Goal: Information Seeking & Learning: Learn about a topic

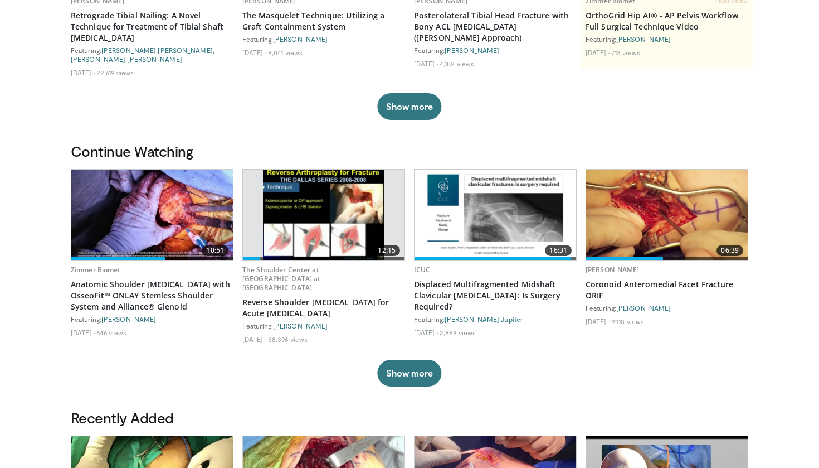
scroll to position [242, 0]
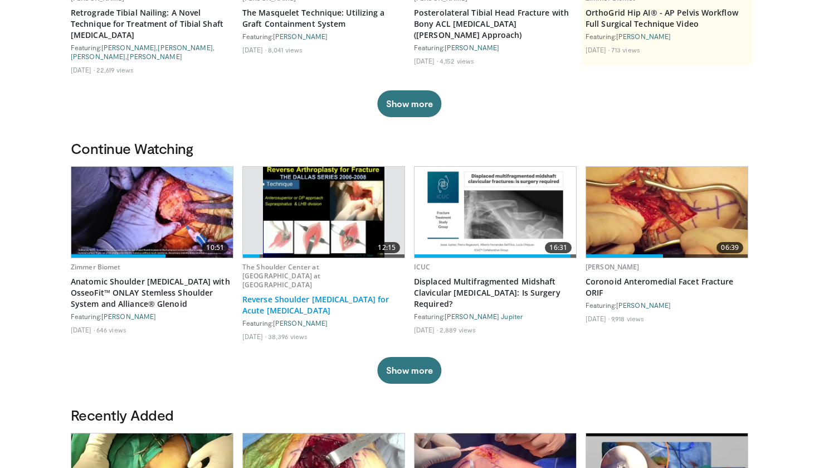
click at [329, 294] on link "Reverse Shoulder [MEDICAL_DATA] for Acute [MEDICAL_DATA]" at bounding box center [323, 305] width 163 height 22
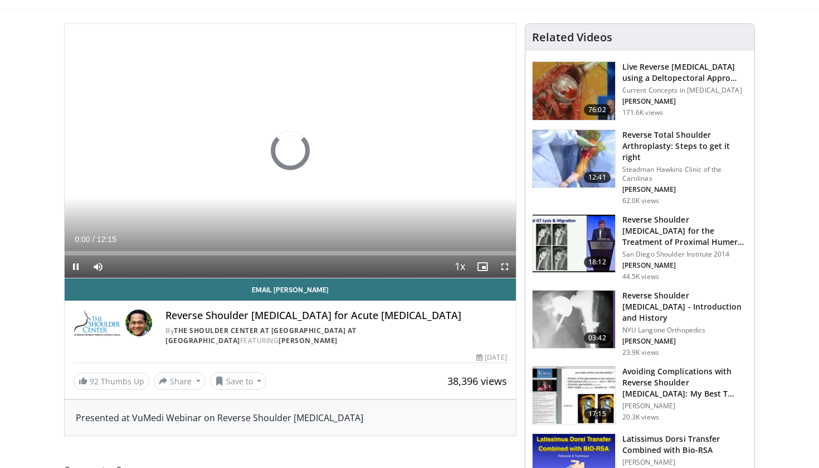
scroll to position [94, 0]
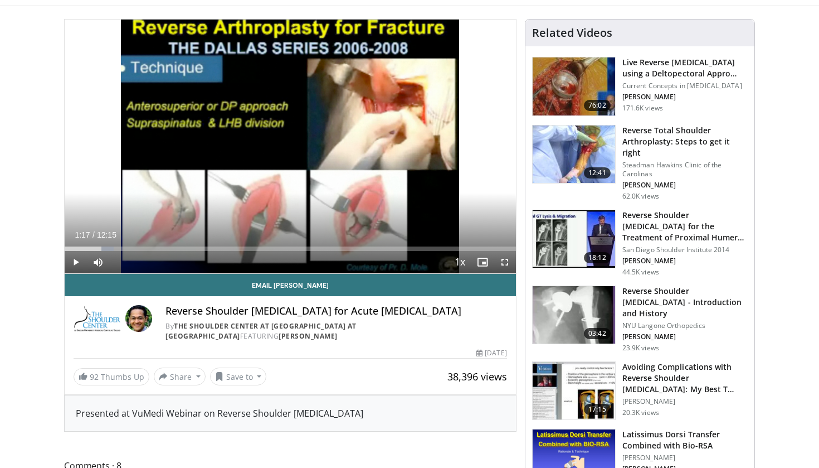
click at [687, 161] on p "Steadman Hawkins Clinic of the Carolinas" at bounding box center [685, 170] width 125 height 18
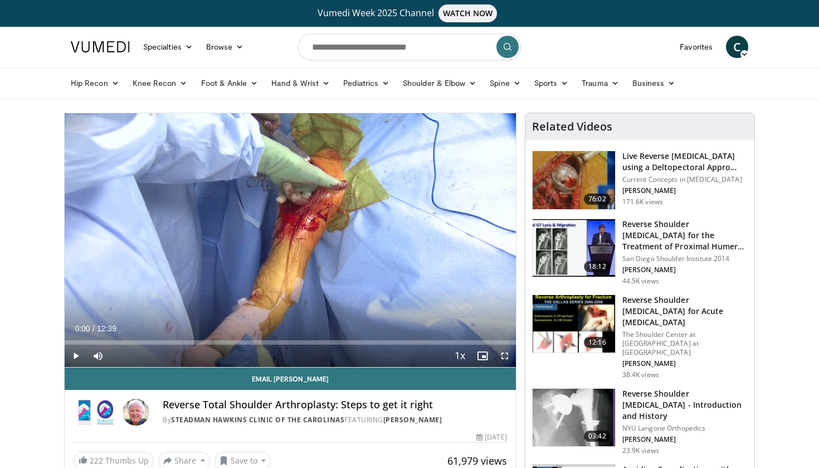
click at [503, 356] on span "Video Player" at bounding box center [505, 355] width 22 height 22
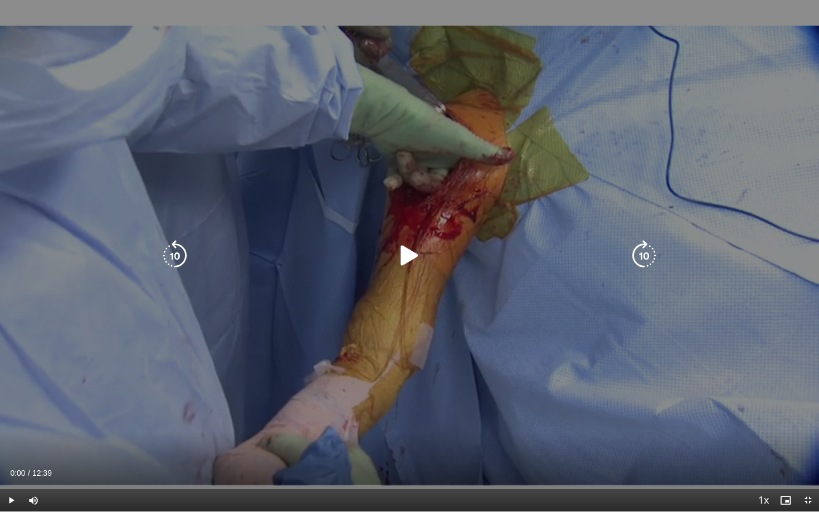
click at [409, 250] on icon "Video Player" at bounding box center [409, 255] width 31 height 31
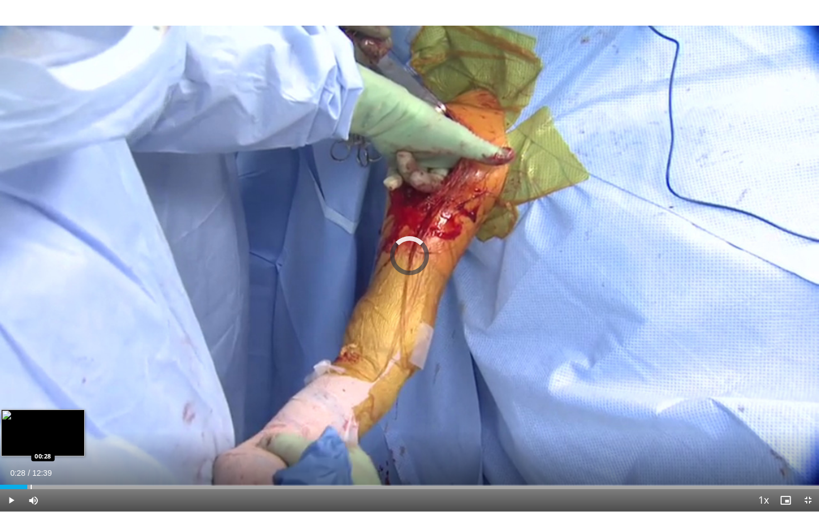
click at [31, 467] on div "Progress Bar" at bounding box center [31, 487] width 1 height 4
click at [38, 467] on div "Progress Bar" at bounding box center [38, 487] width 1 height 4
click at [62, 467] on div "Progress Bar" at bounding box center [62, 487] width 1 height 4
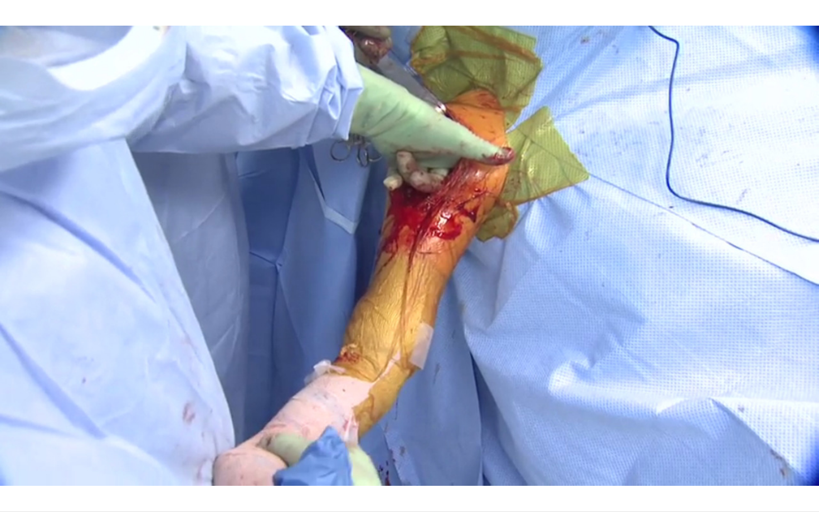
click at [79, 467] on video-js "**********" at bounding box center [409, 256] width 819 height 512
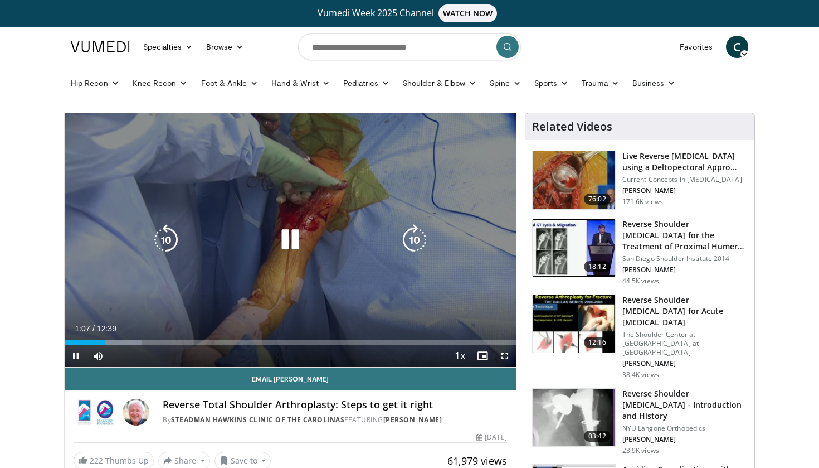
click at [287, 236] on icon "Video Player" at bounding box center [290, 239] width 31 height 31
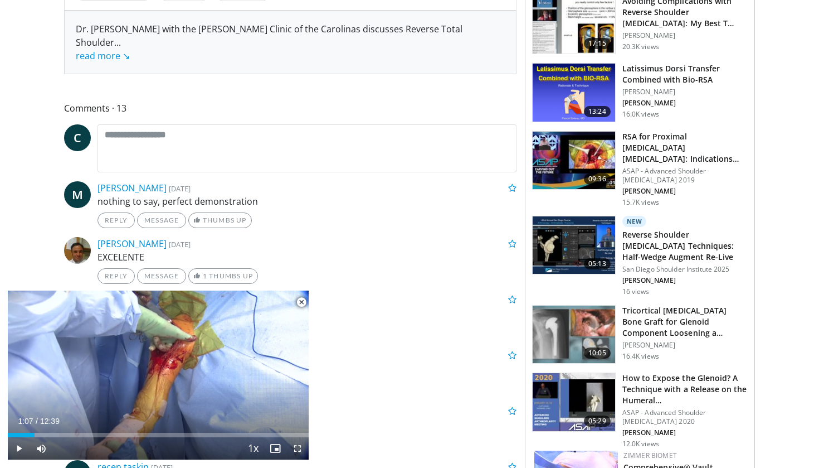
scroll to position [472, 0]
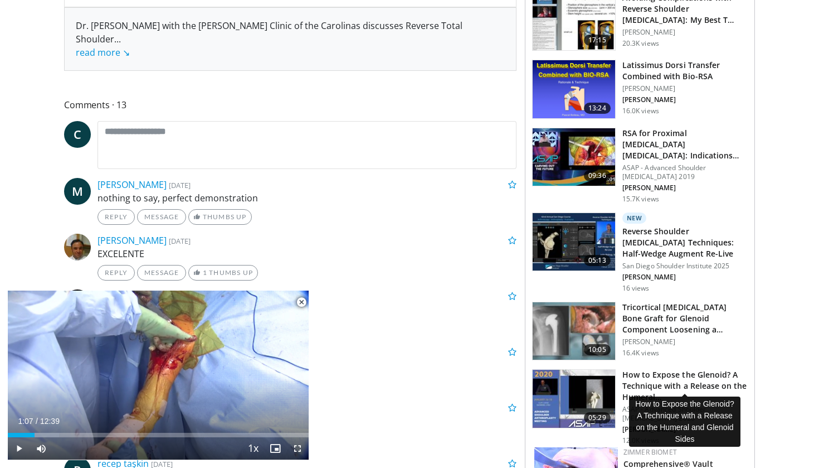
click at [692, 370] on h3 "How to Expose the Glenoid? A Technique with a Release on the Humeral…" at bounding box center [685, 385] width 125 height 33
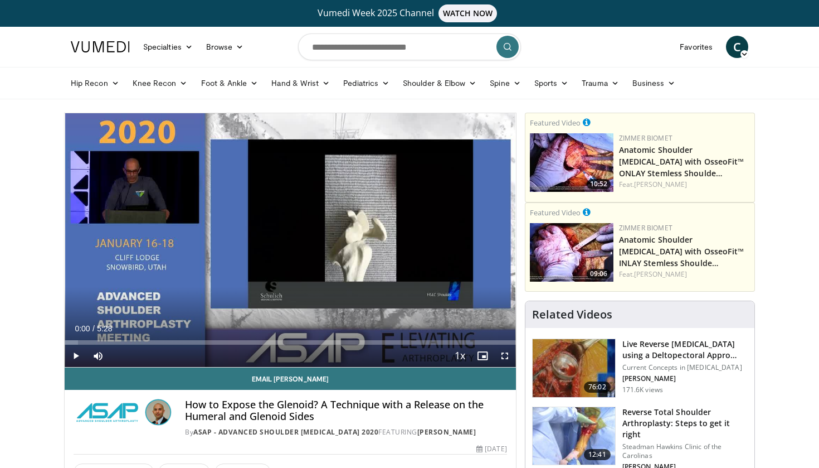
click at [74, 355] on span "Video Player" at bounding box center [76, 355] width 22 height 22
click at [505, 354] on span "Video Player" at bounding box center [505, 355] width 22 height 22
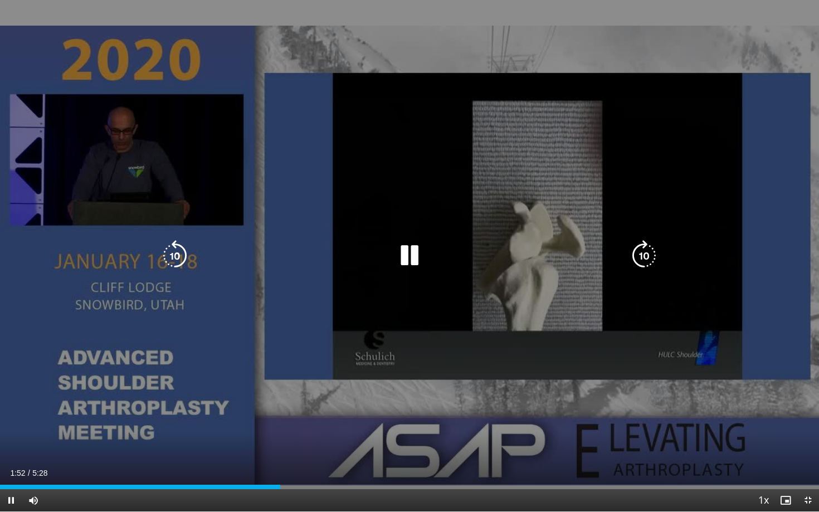
click at [413, 259] on icon "Video Player" at bounding box center [409, 255] width 31 height 31
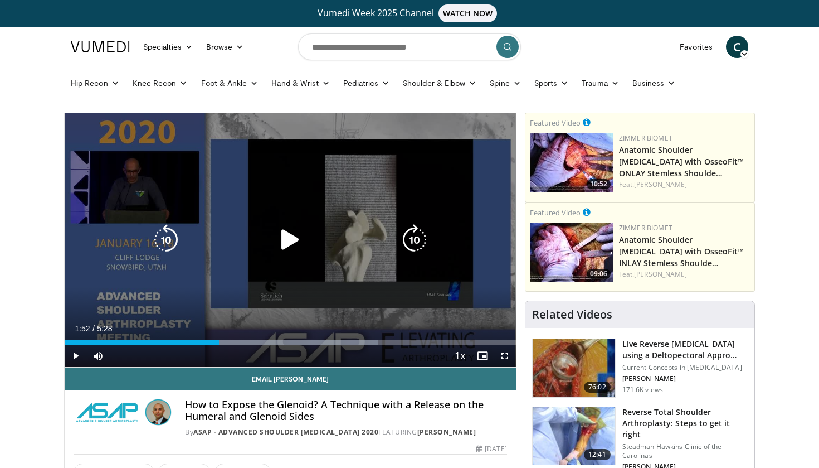
click at [287, 233] on icon "Video Player" at bounding box center [290, 239] width 31 height 31
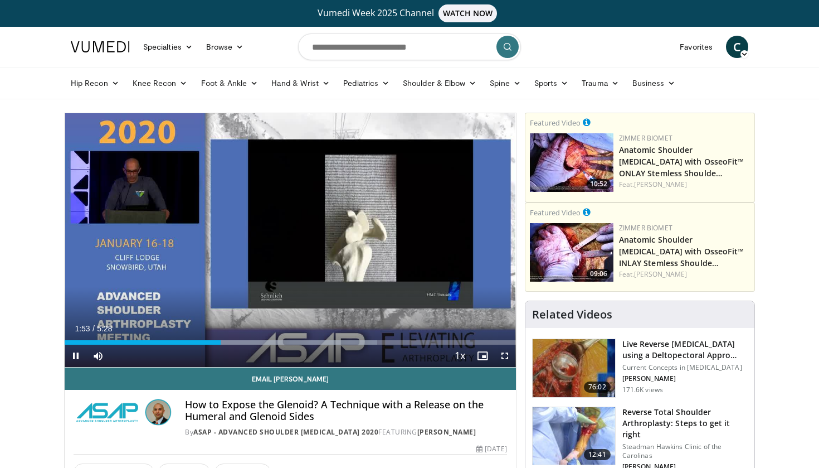
click at [507, 356] on span "Video Player" at bounding box center [505, 355] width 22 height 22
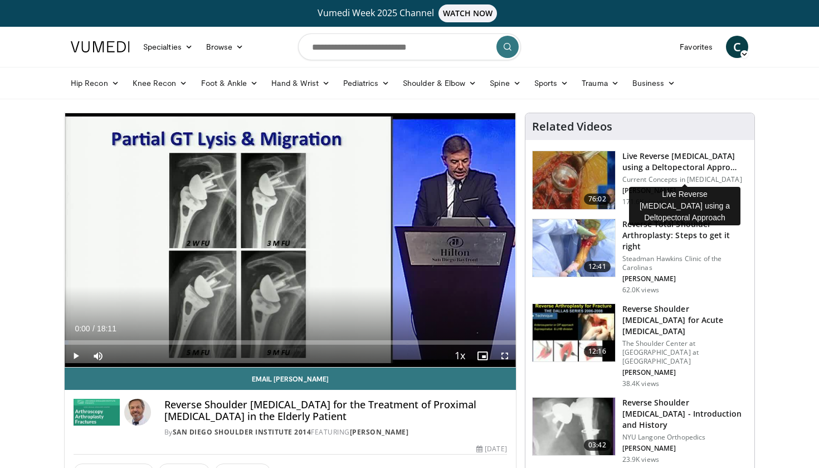
click at [650, 173] on h3 "Live Reverse Total Shoulder Arthroplasty using a Deltopectoral Appro…" at bounding box center [685, 161] width 125 height 22
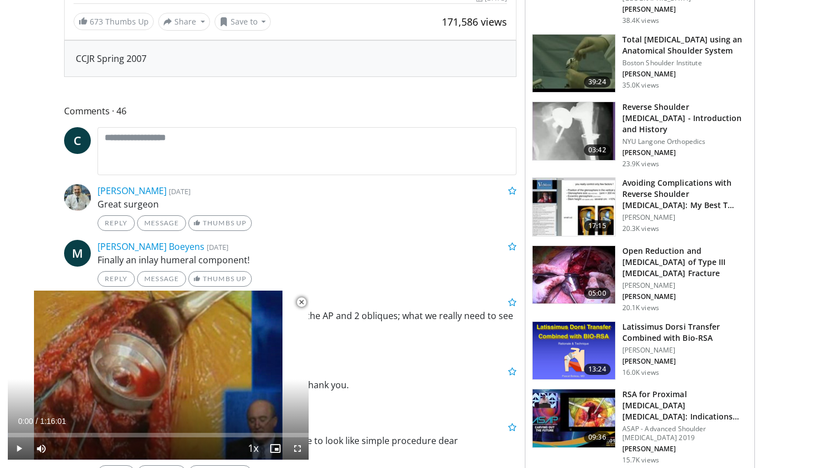
scroll to position [440, 0]
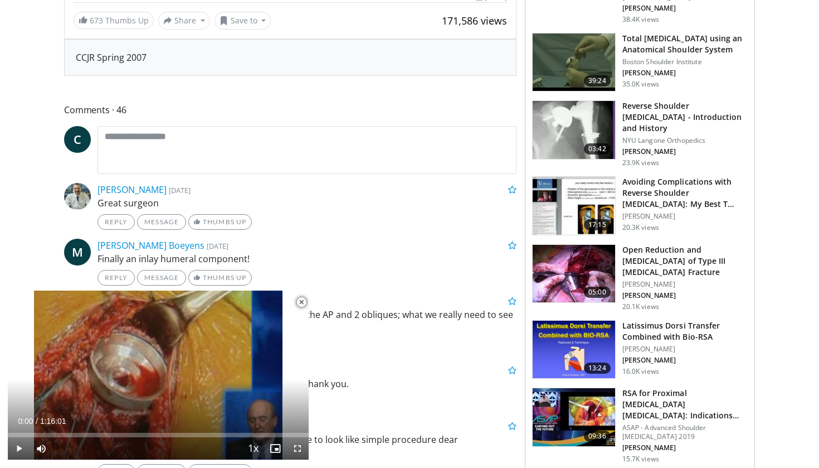
click at [302, 299] on span "Video Player" at bounding box center [301, 302] width 22 height 22
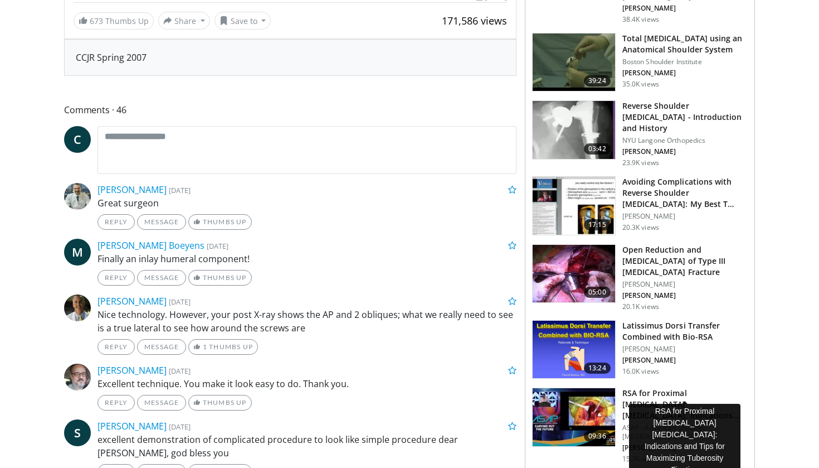
click at [691, 387] on h3 "RSA for Proximal Humerus Fractures: Indications and Tips for Maximiz…" at bounding box center [685, 403] width 125 height 33
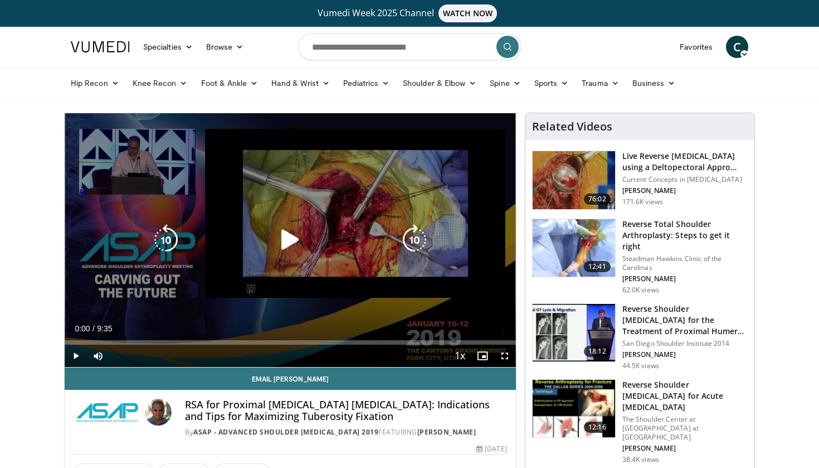
click at [289, 239] on icon "Video Player" at bounding box center [290, 239] width 31 height 31
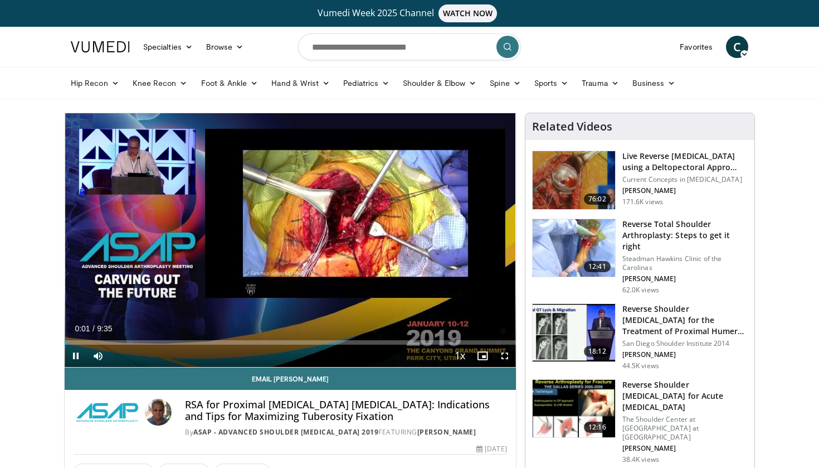
click at [506, 355] on span "Video Player" at bounding box center [505, 355] width 22 height 22
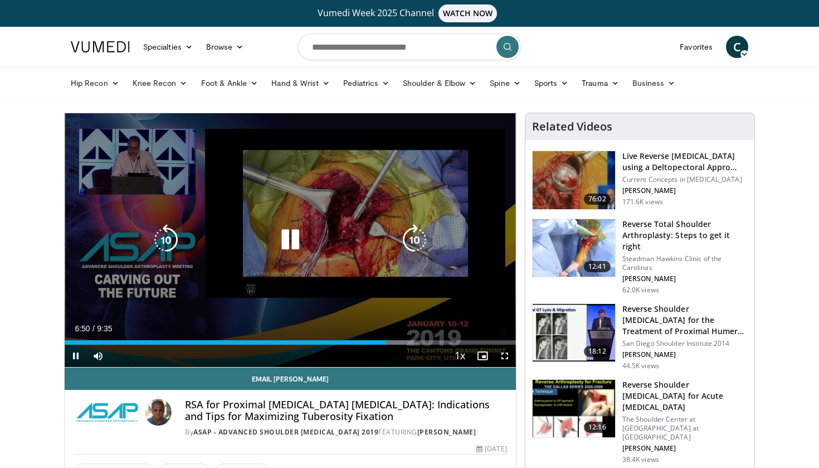
click at [297, 231] on icon "Video Player" at bounding box center [290, 239] width 31 height 31
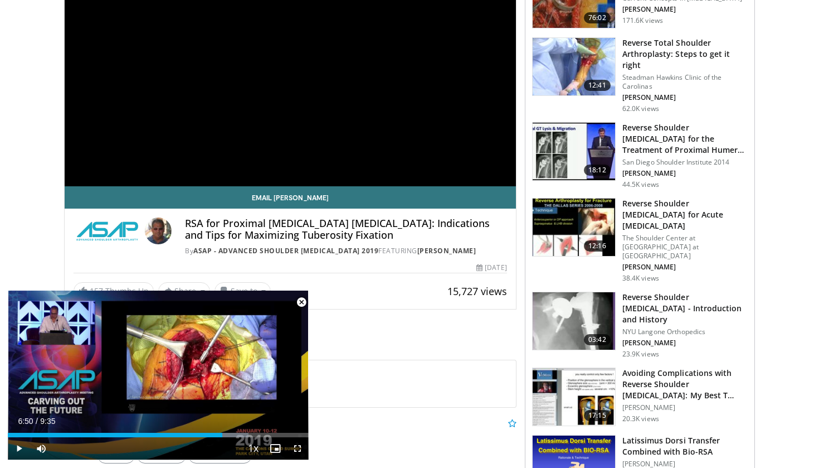
scroll to position [187, 0]
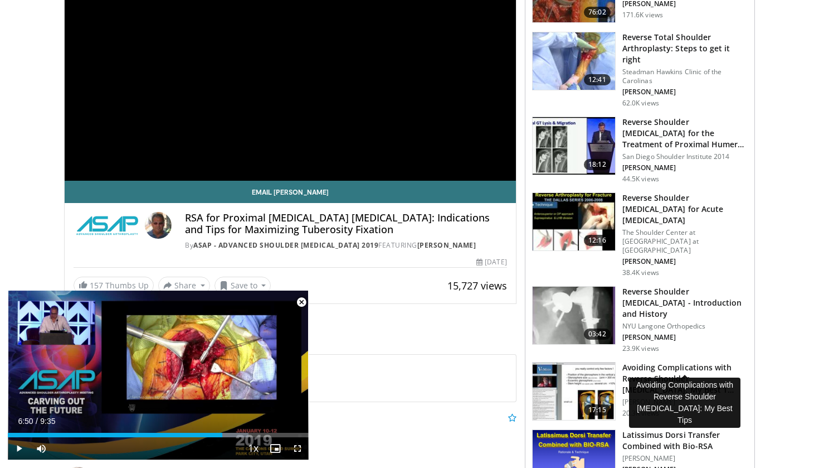
click at [715, 362] on h3 "Avoiding Complications with Reverse Shoulder [MEDICAL_DATA]: My Best T…" at bounding box center [685, 378] width 125 height 33
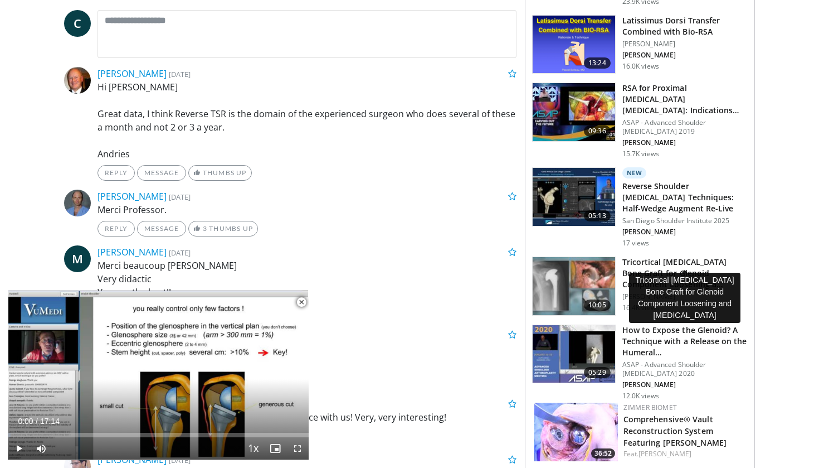
scroll to position [536, 0]
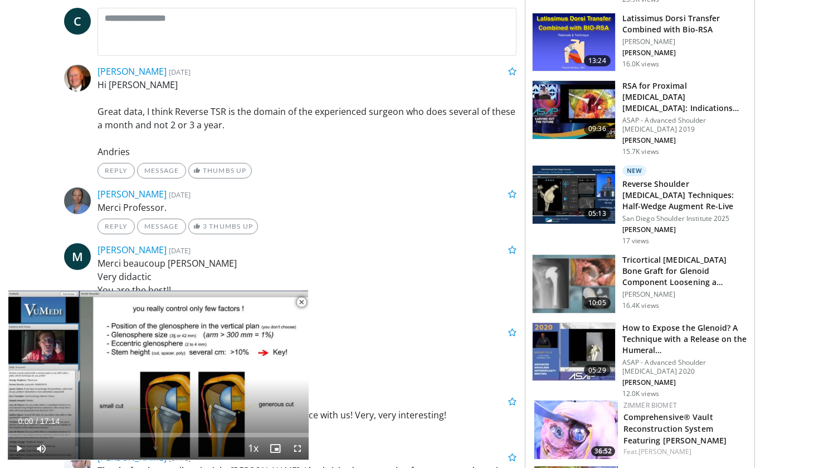
click at [299, 302] on span "Video Player" at bounding box center [301, 302] width 22 height 22
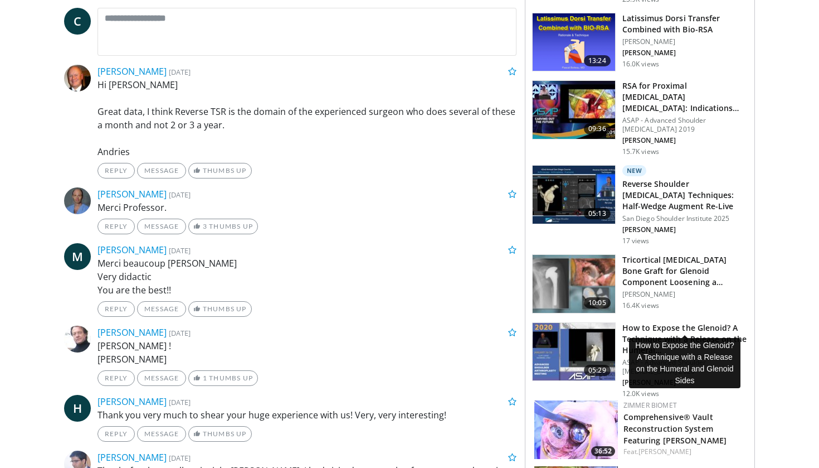
click at [702, 322] on h3 "How to Expose the Glenoid? A Technique with a Release on the Humeral…" at bounding box center [685, 338] width 125 height 33
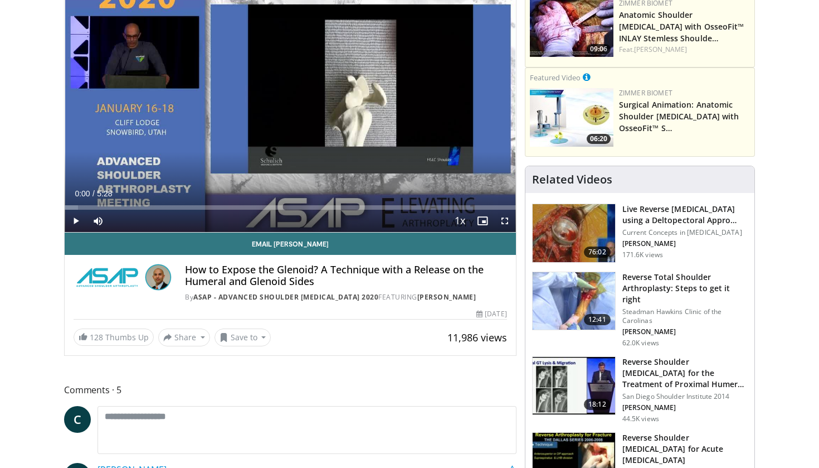
scroll to position [143, 0]
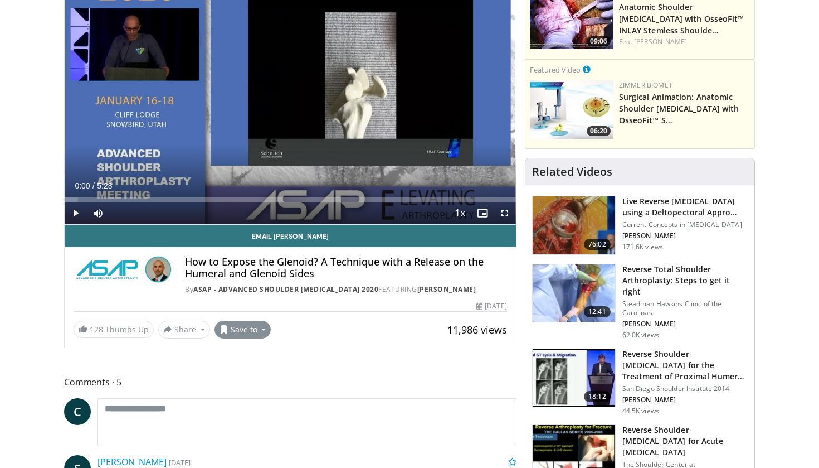
click at [252, 332] on button "Save to" at bounding box center [243, 329] width 57 height 18
click at [248, 350] on span "Add to Favorites" at bounding box center [263, 353] width 69 height 12
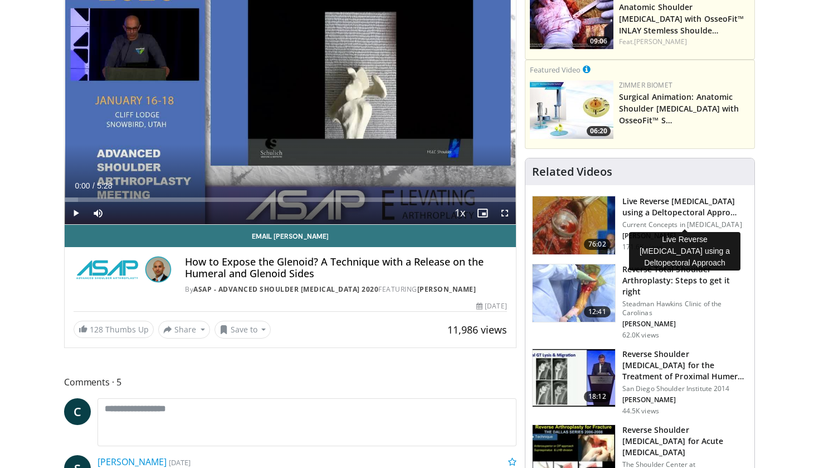
click at [681, 218] on h3 "Live Reverse Total Shoulder Arthroplasty using a Deltopectoral Appro…" at bounding box center [685, 207] width 125 height 22
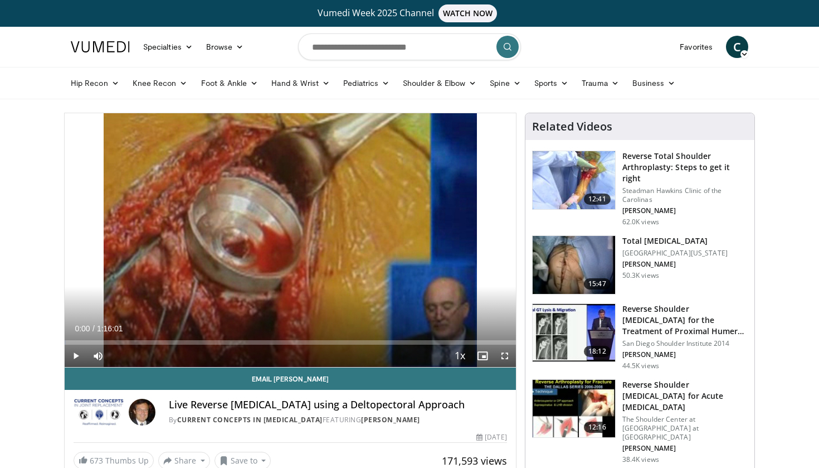
click at [74, 353] on span "Video Player" at bounding box center [76, 355] width 22 height 22
click at [504, 354] on span "Video Player" at bounding box center [505, 355] width 22 height 22
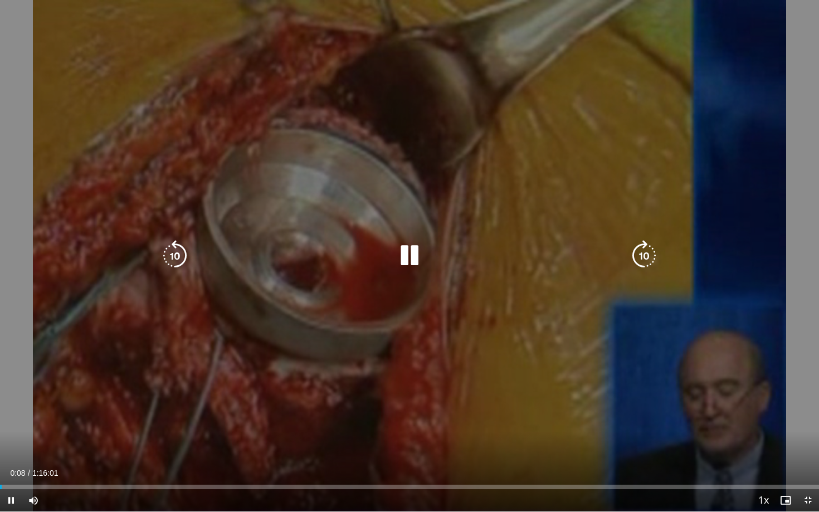
click at [760, 321] on div "10 seconds Tap to unmute" at bounding box center [409, 256] width 819 height 512
click at [407, 246] on icon "Video Player" at bounding box center [409, 255] width 31 height 31
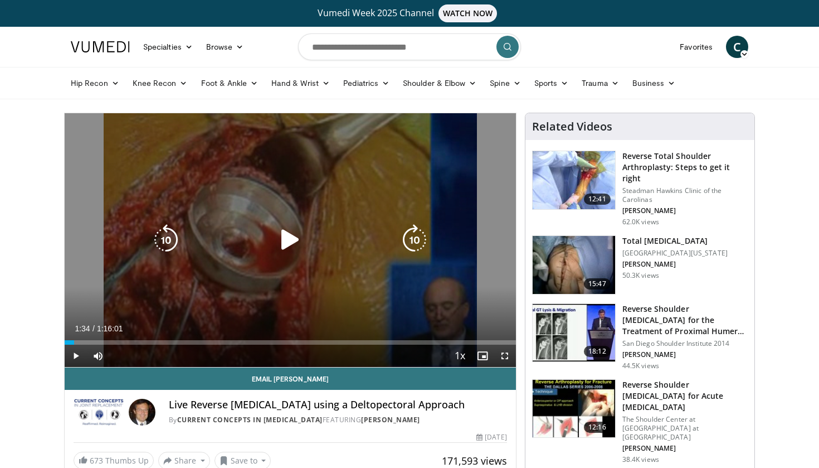
click at [289, 240] on icon "Video Player" at bounding box center [290, 239] width 31 height 31
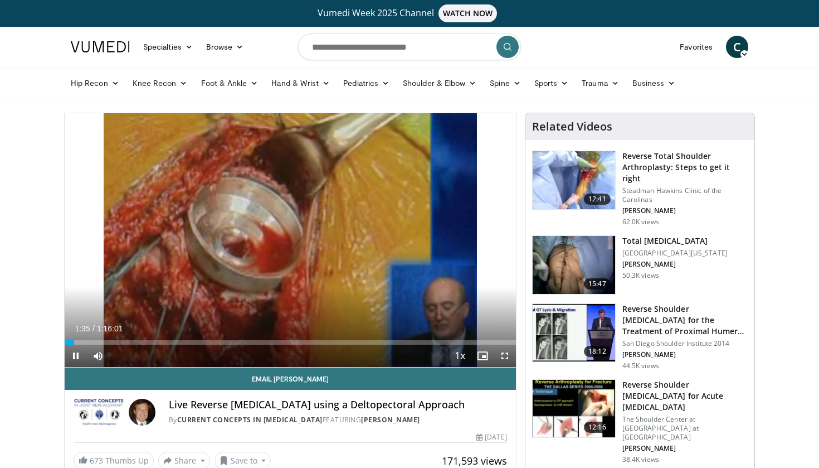
click at [502, 355] on span "Video Player" at bounding box center [505, 355] width 22 height 22
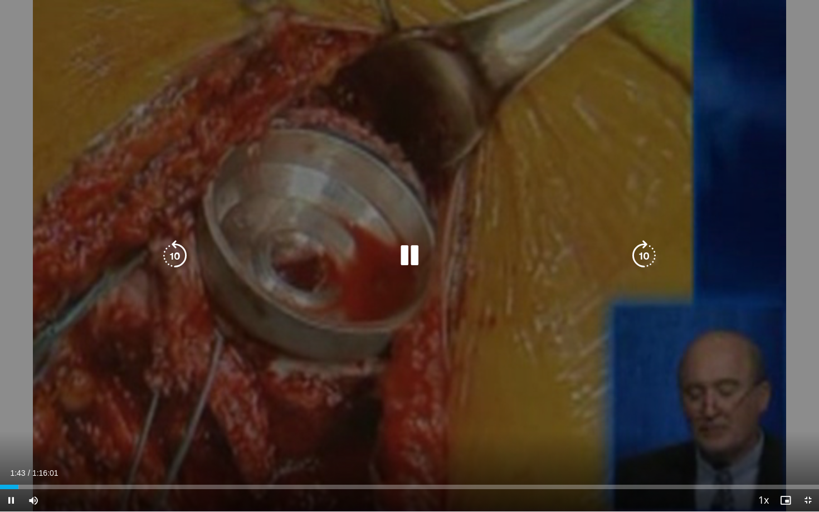
click at [642, 260] on icon "Video Player" at bounding box center [644, 255] width 31 height 31
click at [642, 253] on icon "Video Player" at bounding box center [644, 255] width 31 height 31
click at [640, 253] on icon "Video Player" at bounding box center [644, 255] width 31 height 31
click at [643, 252] on icon "Video Player" at bounding box center [644, 255] width 31 height 31
click at [178, 252] on icon "Video Player" at bounding box center [174, 255] width 31 height 31
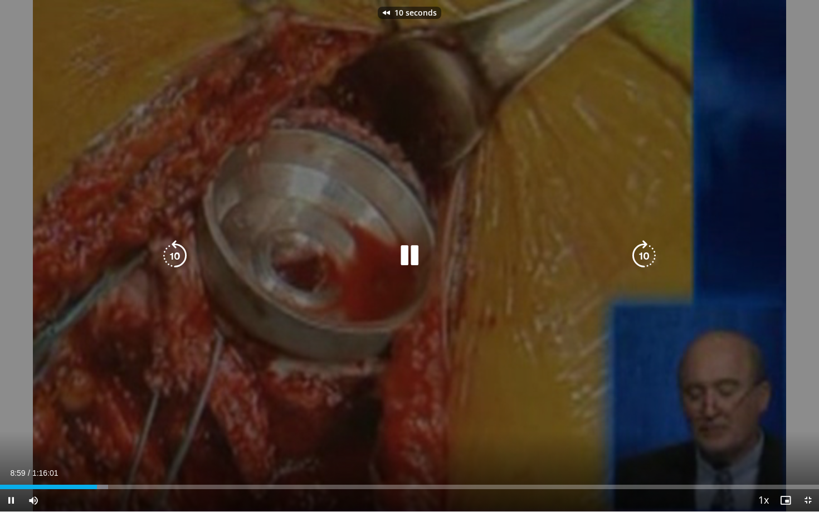
click at [178, 252] on icon "Video Player" at bounding box center [174, 255] width 31 height 31
click at [182, 255] on icon "Video Player" at bounding box center [174, 255] width 31 height 31
click at [182, 253] on icon "Video Player" at bounding box center [174, 255] width 31 height 31
click at [647, 261] on icon "Video Player" at bounding box center [644, 255] width 31 height 31
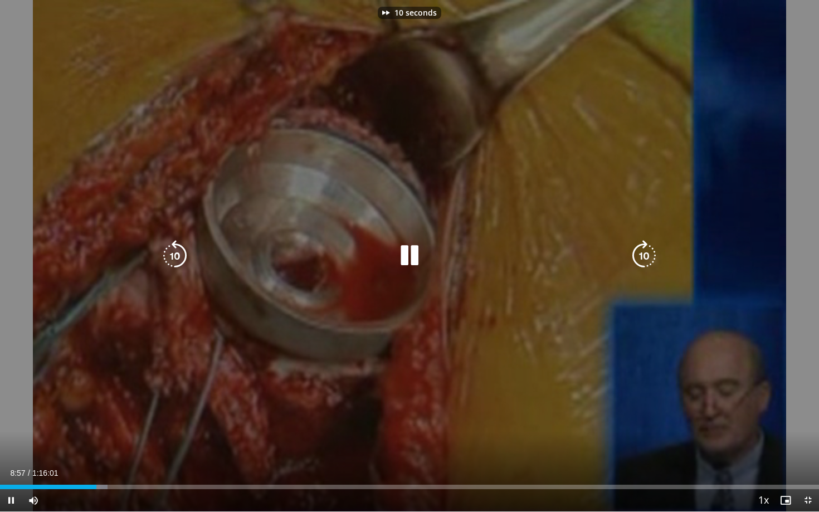
click at [647, 261] on icon "Video Player" at bounding box center [644, 255] width 31 height 31
click at [638, 259] on icon "Video Player" at bounding box center [644, 255] width 31 height 31
click at [404, 253] on icon "Video Player" at bounding box center [409, 255] width 31 height 31
click at [409, 260] on icon "Video Player" at bounding box center [409, 255] width 31 height 31
click at [405, 245] on icon "Video Player" at bounding box center [409, 255] width 31 height 31
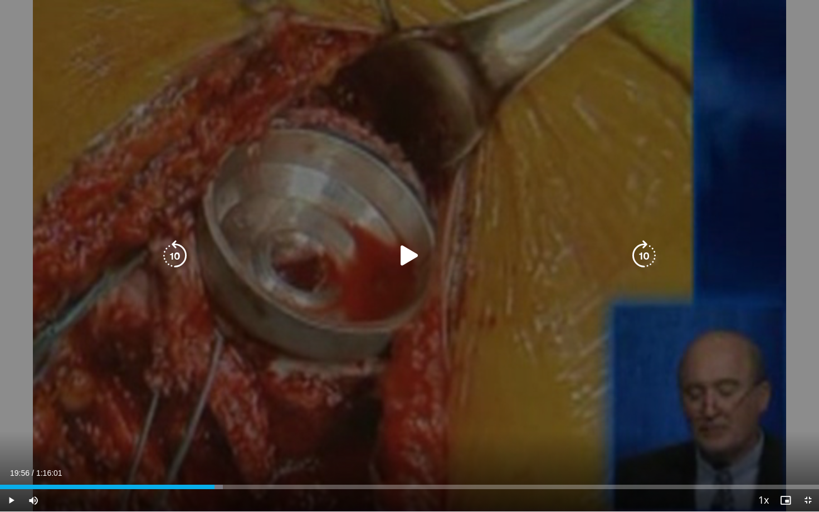
click at [405, 251] on icon "Video Player" at bounding box center [409, 255] width 31 height 31
click at [178, 258] on icon "Video Player" at bounding box center [174, 255] width 31 height 31
click at [178, 257] on icon "Video Player" at bounding box center [174, 255] width 31 height 31
click at [177, 257] on icon "Video Player" at bounding box center [174, 255] width 31 height 31
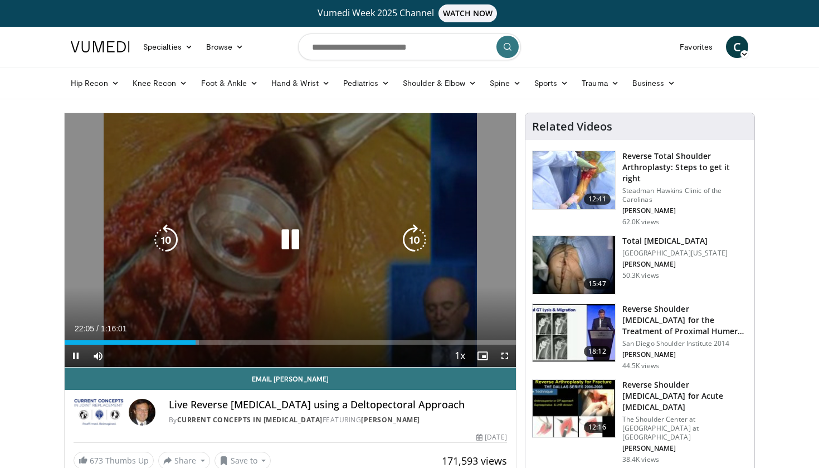
click at [291, 235] on icon "Video Player" at bounding box center [290, 239] width 31 height 31
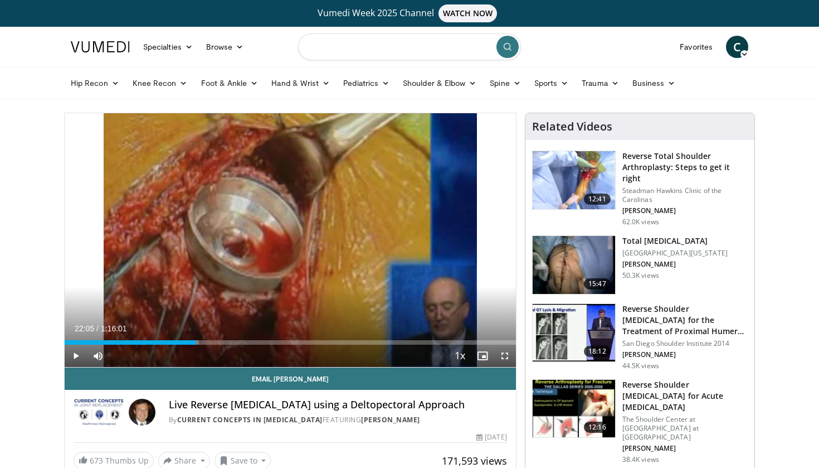
click at [388, 47] on input "Search topics, interventions" at bounding box center [409, 46] width 223 height 27
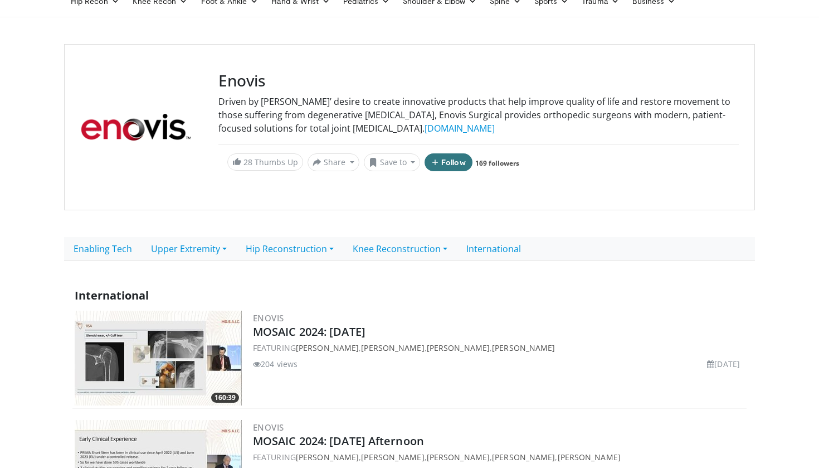
scroll to position [81, 0]
click at [162, 252] on link "Upper Extremity" at bounding box center [189, 248] width 95 height 23
click at [163, 290] on link "Shoulder" at bounding box center [186, 292] width 88 height 18
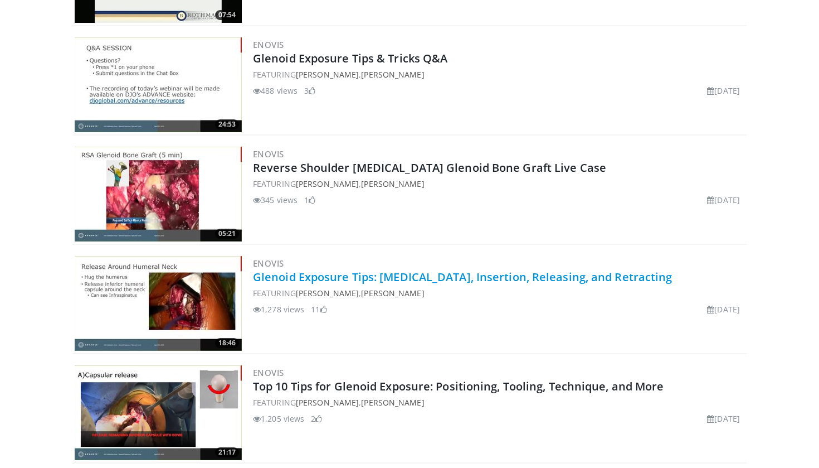
scroll to position [1577, 0]
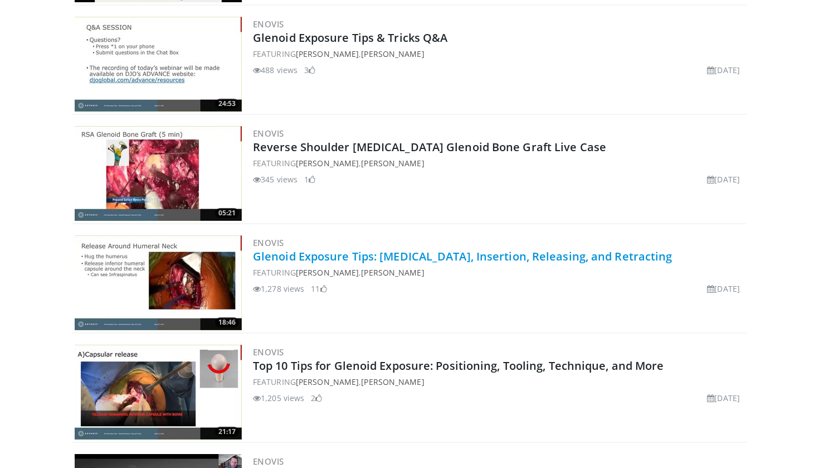
click at [472, 259] on link "Glenoid Exposure Tips: [MEDICAL_DATA], Insertion, Releasing, and Retracting" at bounding box center [463, 256] width 420 height 15
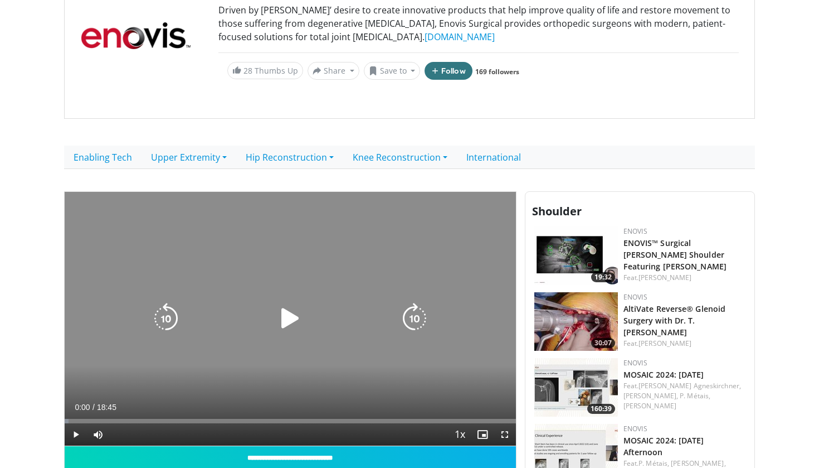
scroll to position [172, 0]
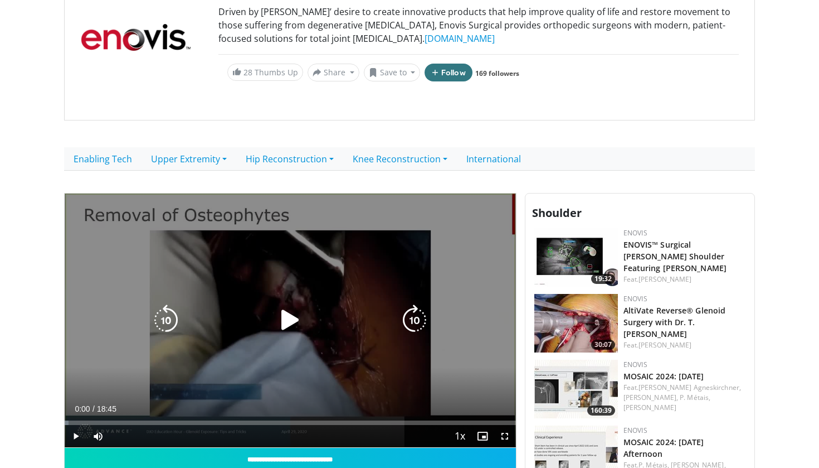
click at [282, 318] on icon "Video Player" at bounding box center [290, 319] width 31 height 31
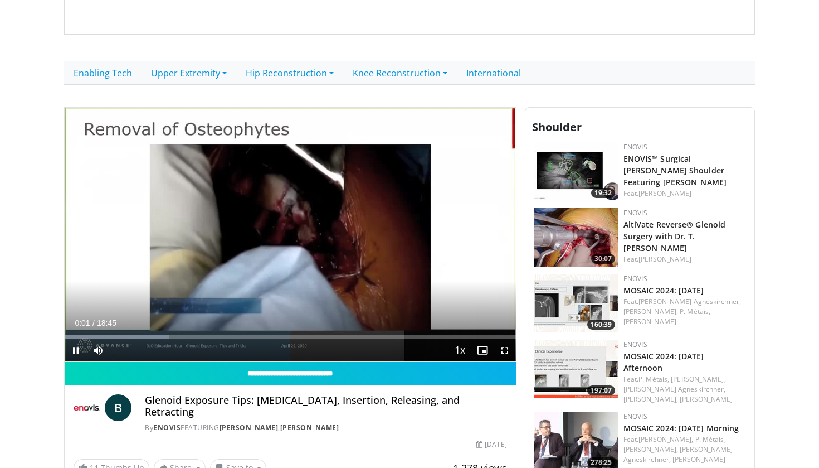
scroll to position [257, 0]
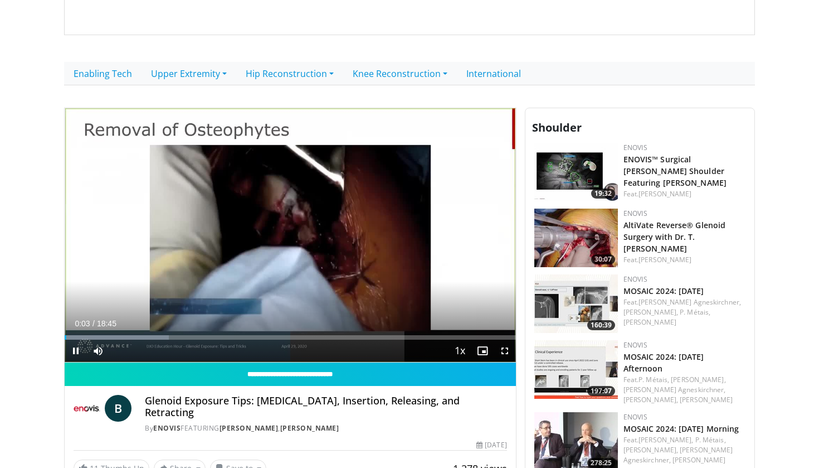
click at [503, 352] on span "Video Player" at bounding box center [505, 350] width 22 height 22
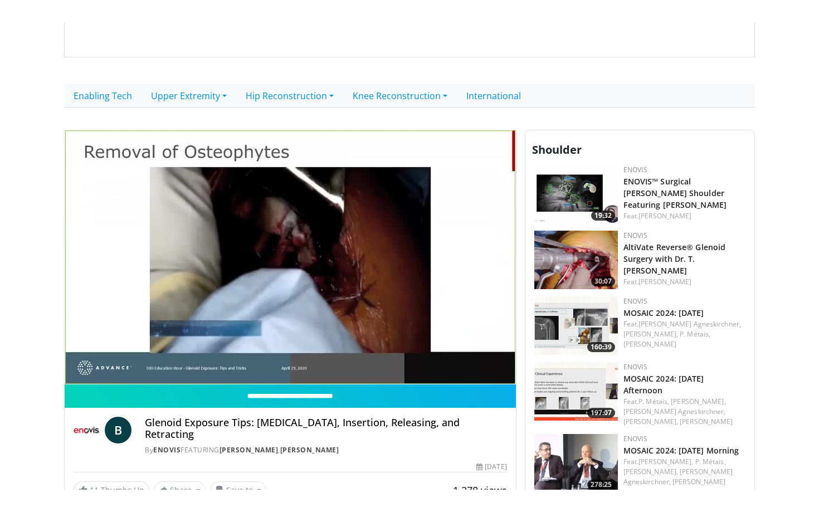
scroll to position [0, 0]
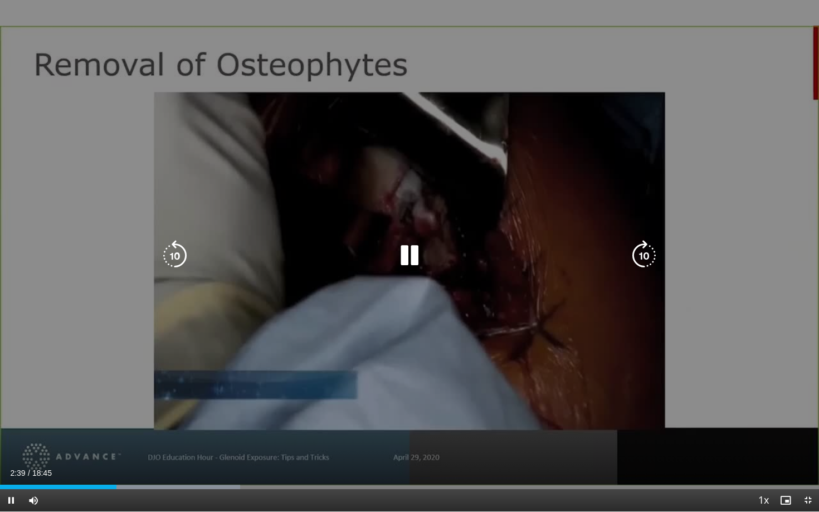
click at [647, 252] on icon "Video Player" at bounding box center [644, 255] width 31 height 31
click at [688, 451] on div "10 seconds Tap to unmute" at bounding box center [409, 256] width 819 height 512
click at [407, 257] on icon "Video Player" at bounding box center [409, 255] width 31 height 31
click at [405, 264] on icon "Video Player" at bounding box center [409, 255] width 31 height 31
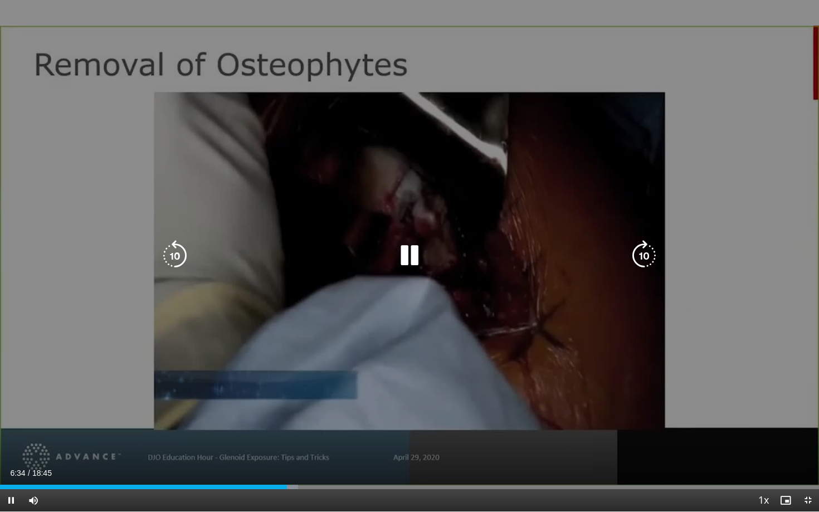
click at [655, 249] on icon "Video Player" at bounding box center [644, 255] width 31 height 31
click at [173, 251] on icon "Video Player" at bounding box center [174, 255] width 31 height 31
click at [176, 253] on icon "Video Player" at bounding box center [174, 255] width 31 height 31
click at [168, 256] on icon "Video Player" at bounding box center [174, 255] width 31 height 31
click at [403, 257] on icon "Video Player" at bounding box center [409, 255] width 31 height 31
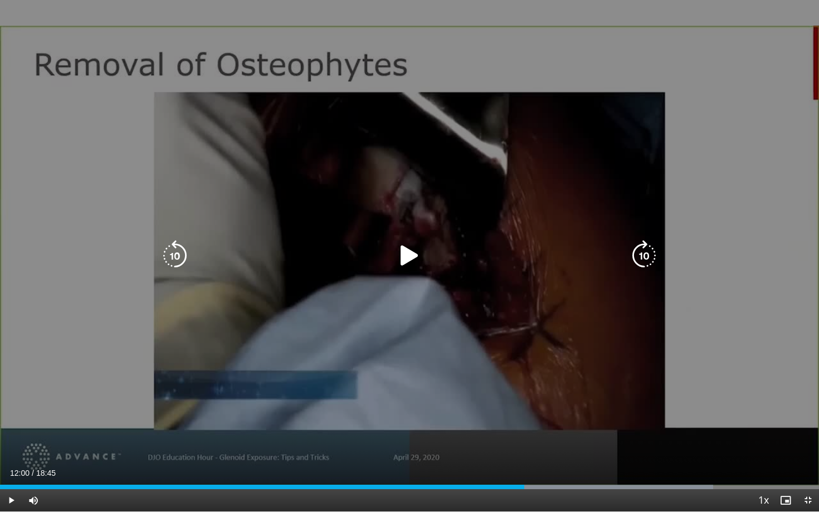
click at [176, 258] on icon "Video Player" at bounding box center [174, 255] width 31 height 31
click at [407, 260] on icon "Video Player" at bounding box center [409, 255] width 31 height 31
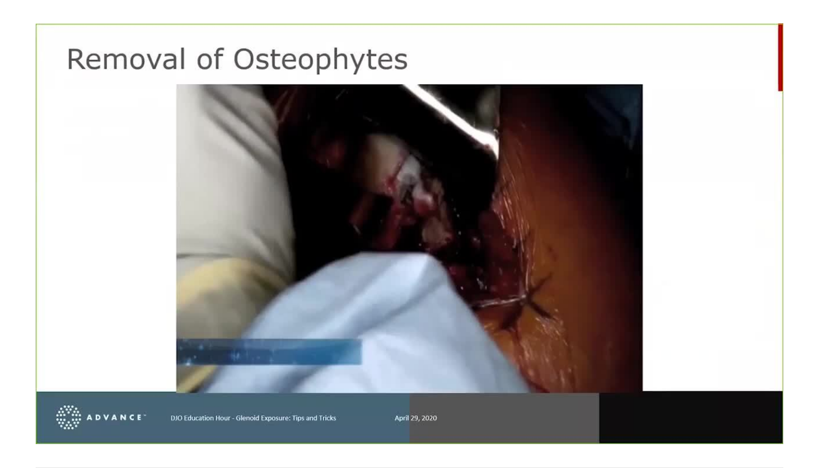
scroll to position [257, 0]
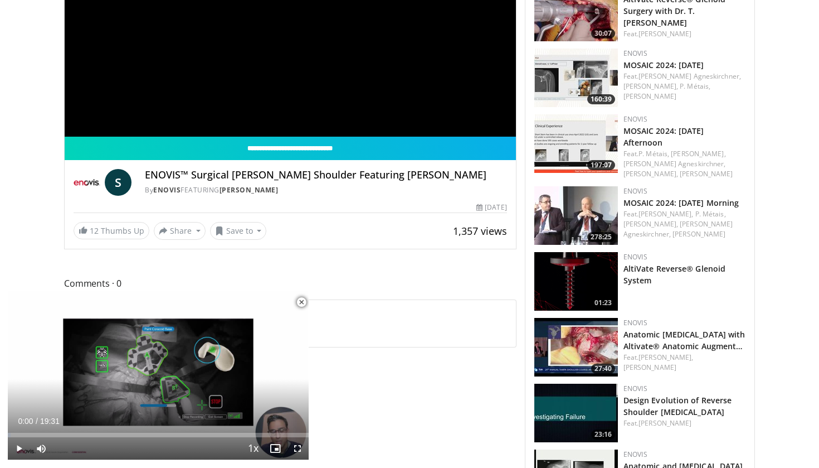
scroll to position [485, 0]
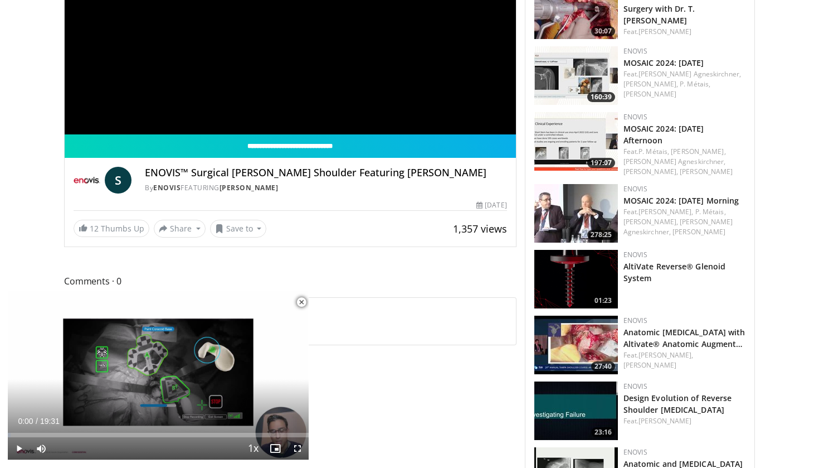
click at [300, 303] on span "Video Player" at bounding box center [301, 302] width 22 height 22
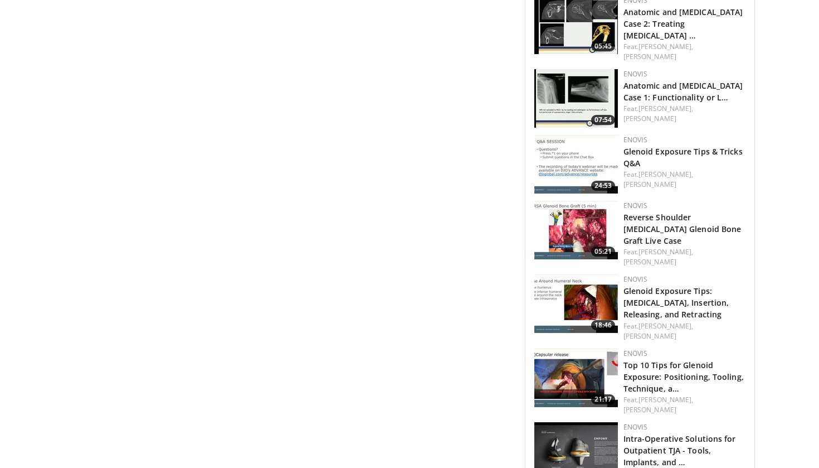
scroll to position [1012, 0]
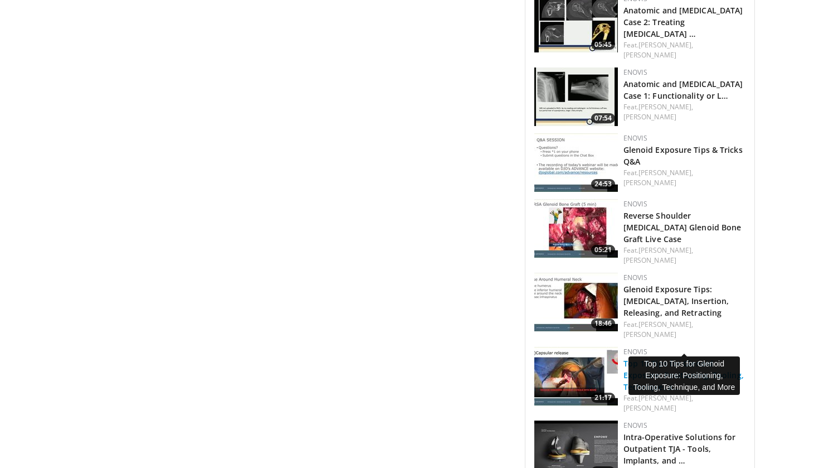
click at [637, 358] on link "Top 10 Tips for Glenoid Exposure: Positioning, Tooling, Technique, a…" at bounding box center [684, 375] width 120 height 34
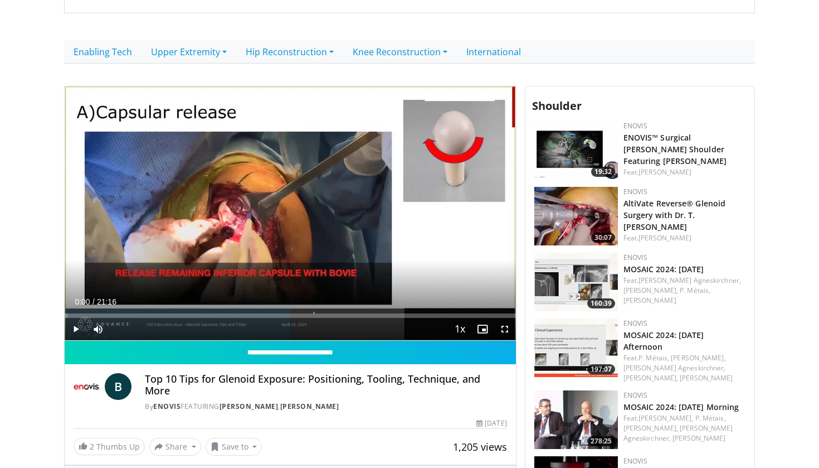
scroll to position [277, 0]
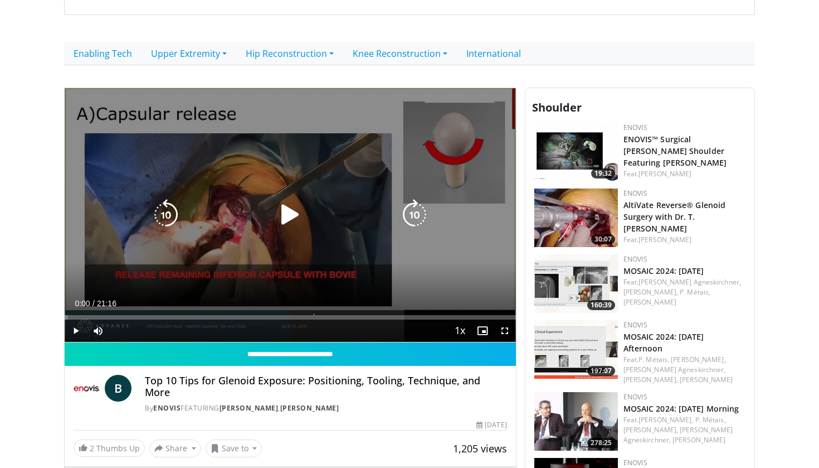
click at [279, 219] on icon "Video Player" at bounding box center [290, 214] width 31 height 31
click at [418, 211] on icon "Video Player" at bounding box center [414, 214] width 31 height 31
click at [417, 210] on icon "Video Player" at bounding box center [414, 214] width 31 height 31
click at [416, 219] on icon "Video Player" at bounding box center [414, 214] width 31 height 31
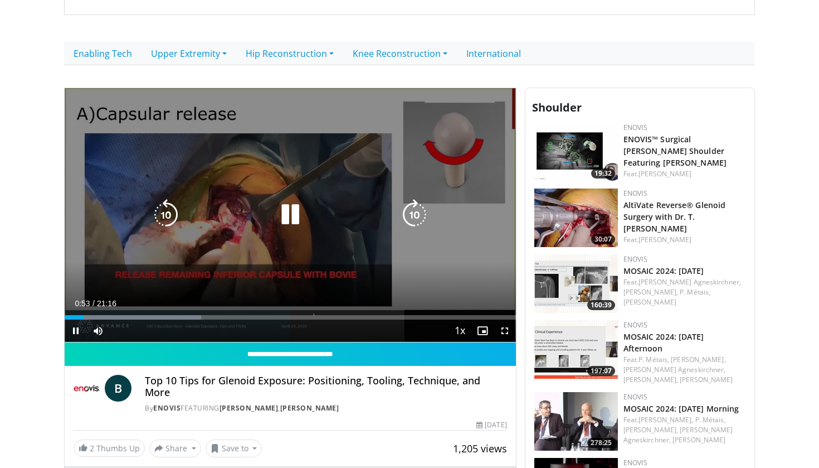
click at [416, 219] on icon "Video Player" at bounding box center [414, 214] width 31 height 31
click at [416, 219] on div "10 seconds Tap to unmute" at bounding box center [290, 215] width 451 height 254
click at [416, 221] on icon "Video Player" at bounding box center [414, 214] width 31 height 31
click at [415, 220] on icon "Video Player" at bounding box center [414, 214] width 31 height 31
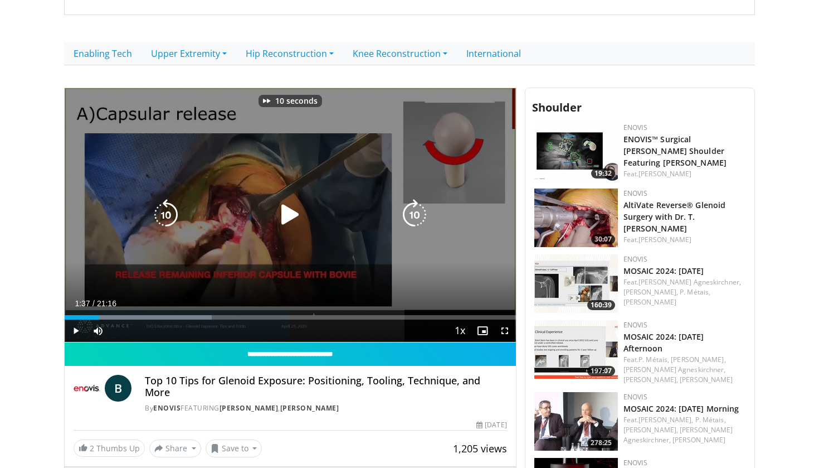
click at [414, 219] on icon "Video Player" at bounding box center [414, 214] width 31 height 31
click at [290, 211] on icon "Video Player" at bounding box center [290, 214] width 31 height 31
click at [410, 213] on icon "Video Player" at bounding box center [414, 214] width 31 height 31
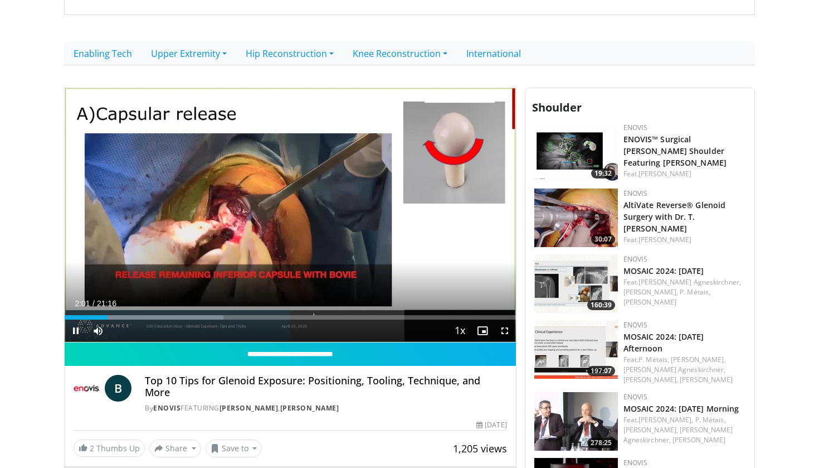
click at [504, 330] on span "Video Player" at bounding box center [505, 330] width 22 height 22
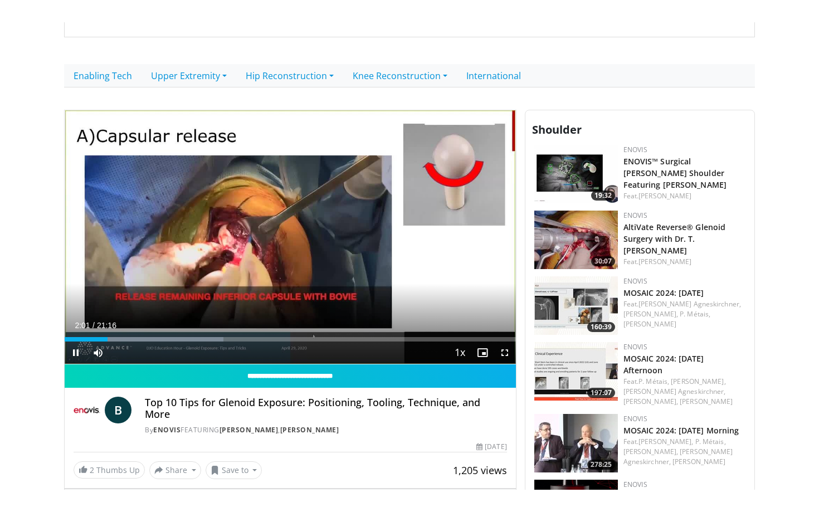
scroll to position [0, 0]
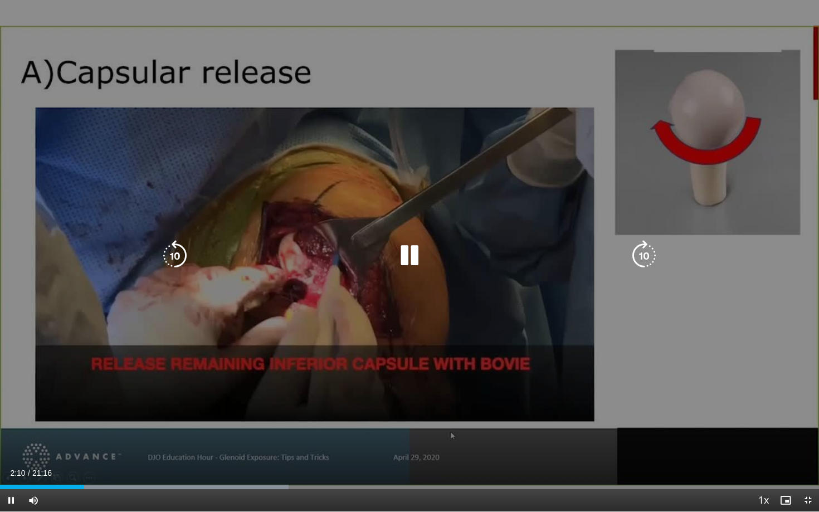
click at [644, 252] on icon "Video Player" at bounding box center [644, 255] width 31 height 31
click at [649, 251] on icon "Video Player" at bounding box center [644, 255] width 31 height 31
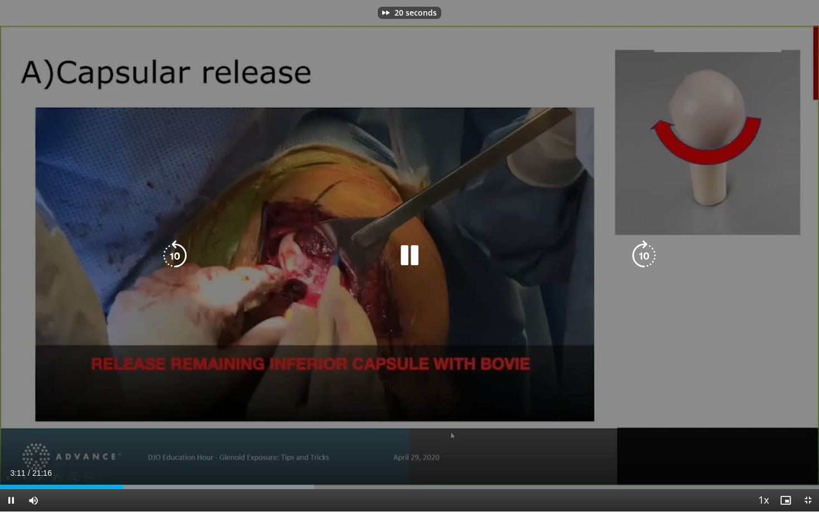
click at [649, 251] on icon "Video Player" at bounding box center [644, 255] width 31 height 31
click at [180, 259] on icon "Video Player" at bounding box center [174, 255] width 31 height 31
click at [639, 261] on icon "Video Player" at bounding box center [644, 255] width 31 height 31
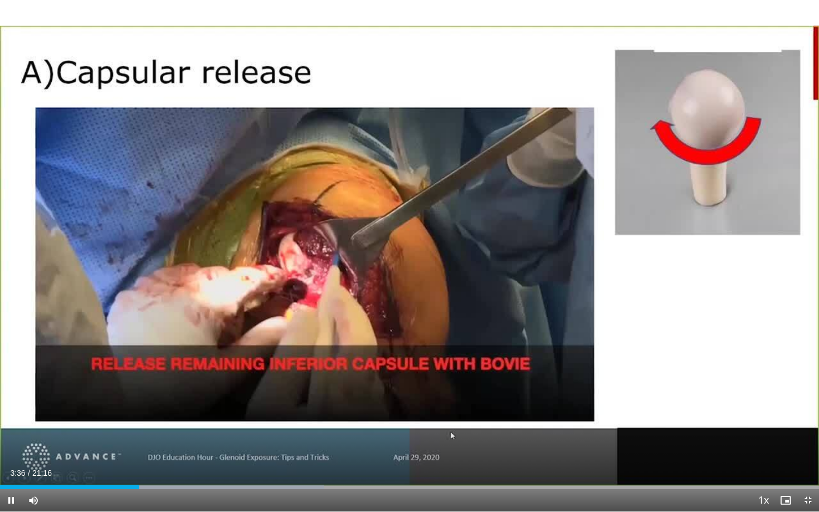
click at [638, 261] on div "10 seconds Tap to unmute" at bounding box center [409, 256] width 819 height 512
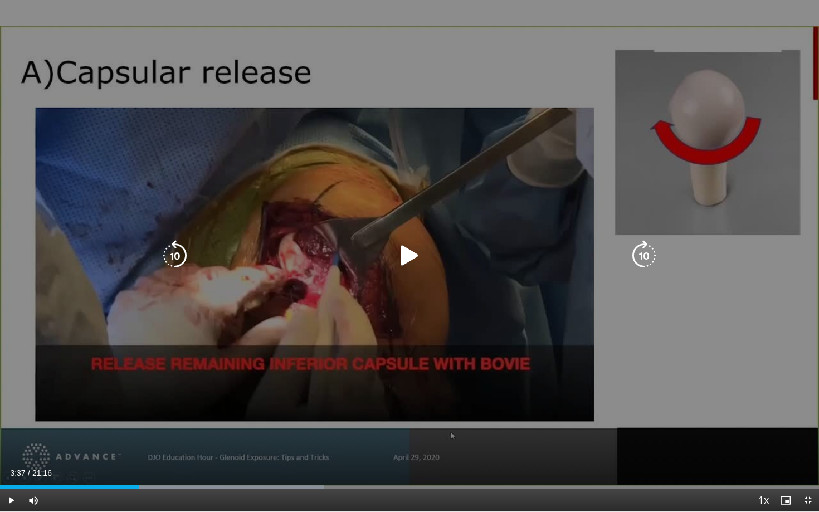
click at [642, 260] on icon "Video Player" at bounding box center [644, 255] width 31 height 31
click at [411, 254] on icon "Video Player" at bounding box center [409, 255] width 31 height 31
click at [645, 261] on icon "Video Player" at bounding box center [644, 255] width 31 height 31
click at [645, 257] on icon "Video Player" at bounding box center [644, 255] width 31 height 31
click at [643, 257] on icon "Video Player" at bounding box center [644, 255] width 31 height 31
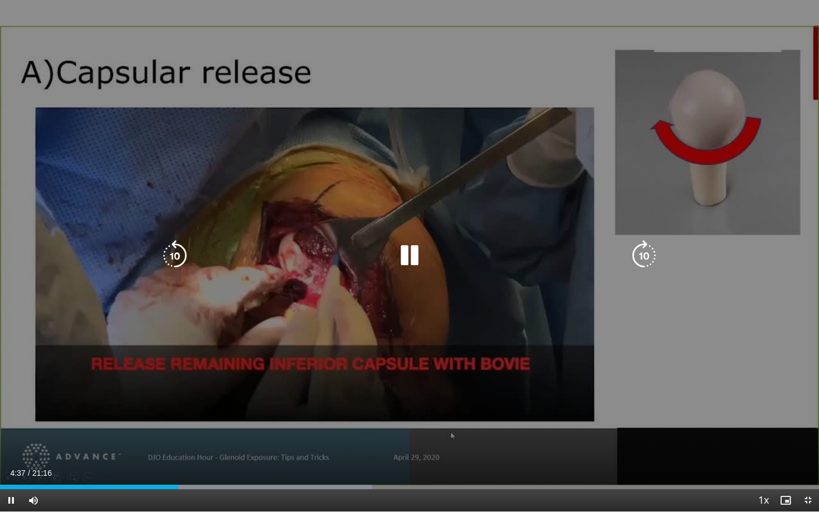
click at [645, 259] on icon "Video Player" at bounding box center [644, 255] width 31 height 31
click at [643, 258] on icon "Video Player" at bounding box center [644, 255] width 31 height 31
click at [642, 258] on icon "Video Player" at bounding box center [644, 255] width 31 height 31
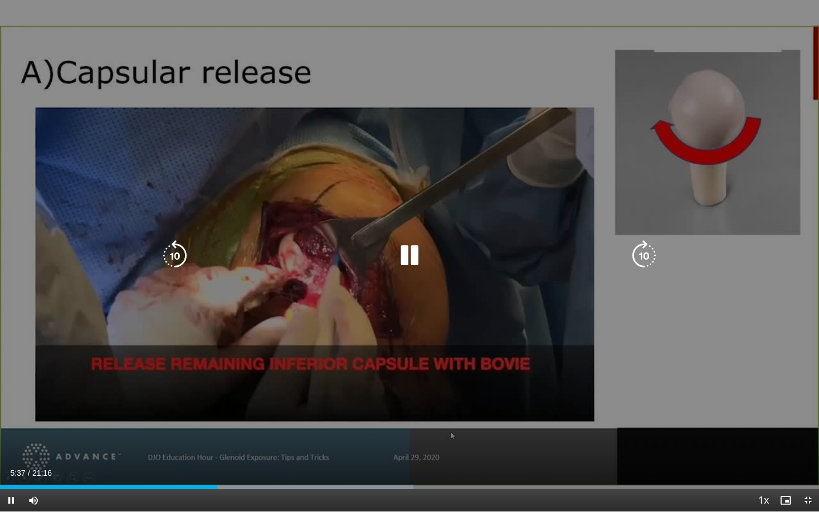
click at [644, 260] on icon "Video Player" at bounding box center [644, 255] width 31 height 31
click at [642, 259] on icon "Video Player" at bounding box center [644, 255] width 31 height 31
click at [642, 258] on icon "Video Player" at bounding box center [644, 255] width 31 height 31
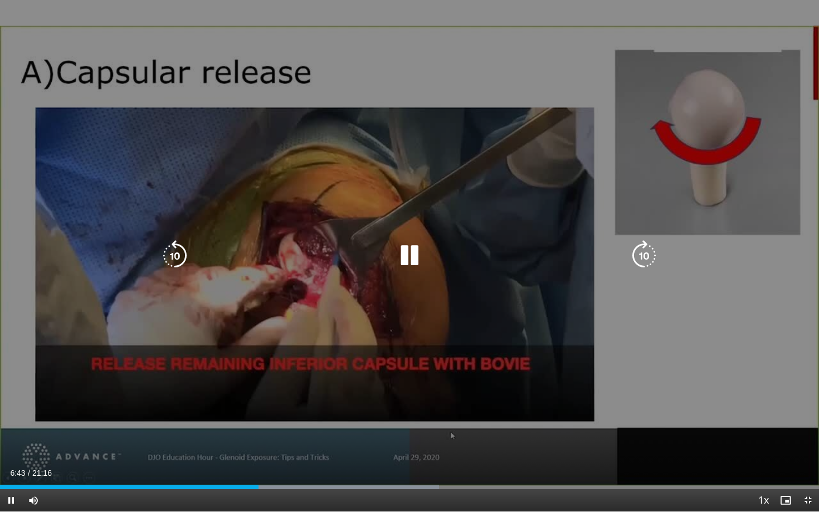
click at [640, 259] on icon "Video Player" at bounding box center [644, 255] width 31 height 31
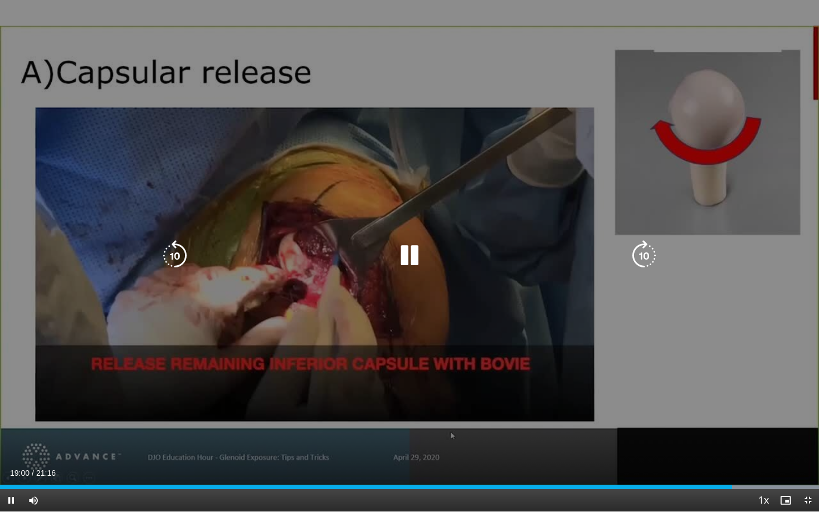
click at [414, 257] on icon "Video Player" at bounding box center [409, 255] width 31 height 31
click at [407, 253] on icon "Video Player" at bounding box center [409, 255] width 31 height 31
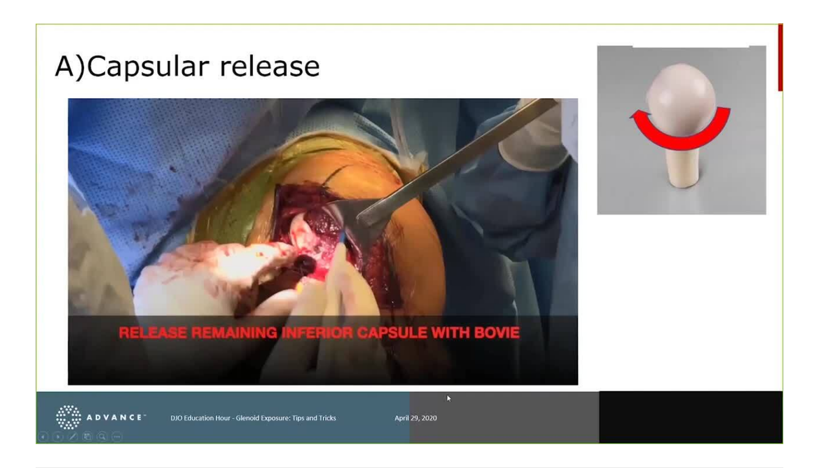
scroll to position [277, 0]
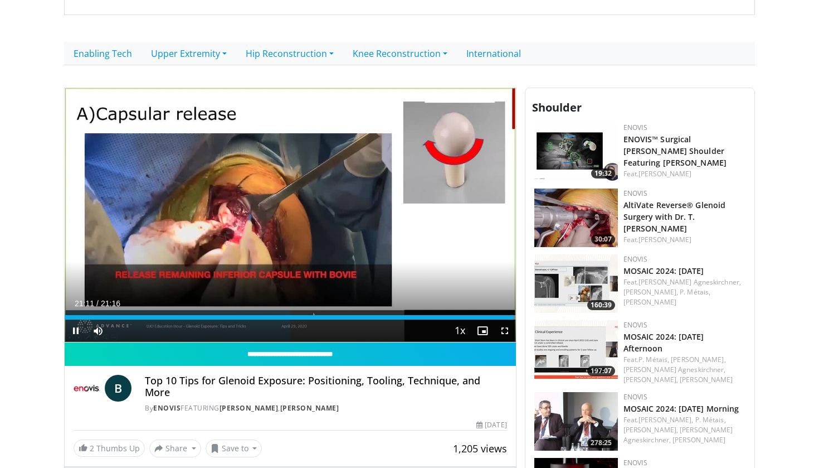
click at [77, 331] on span "Video Player" at bounding box center [76, 330] width 22 height 22
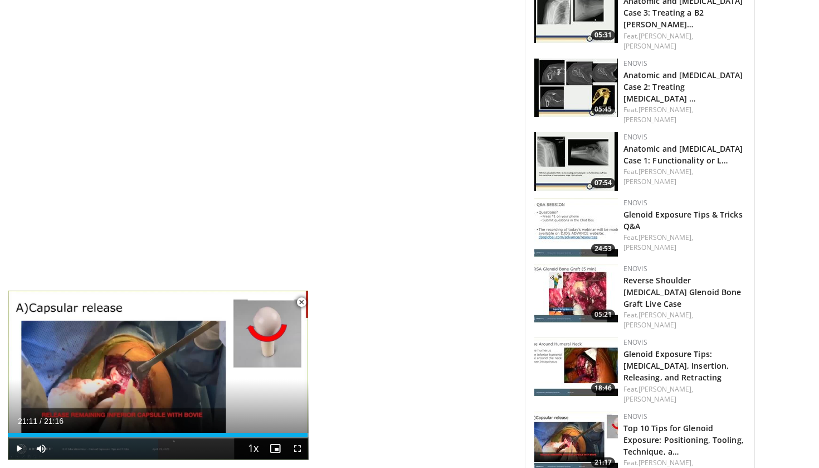
scroll to position [958, 0]
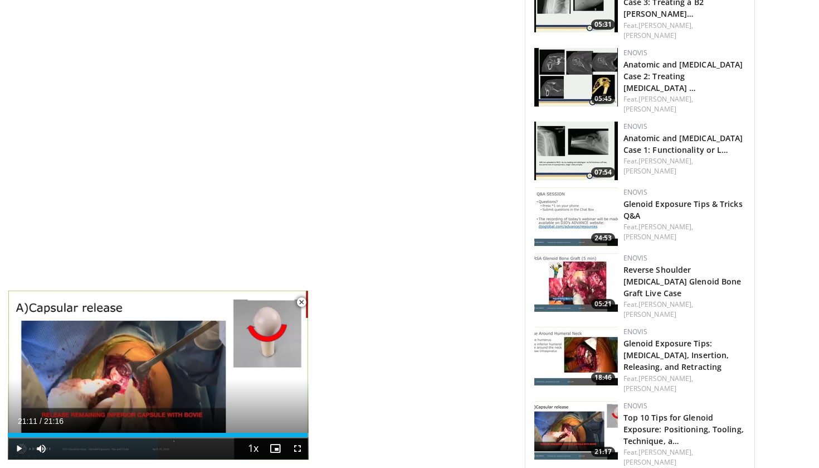
click at [303, 300] on span "Video Player" at bounding box center [301, 302] width 22 height 22
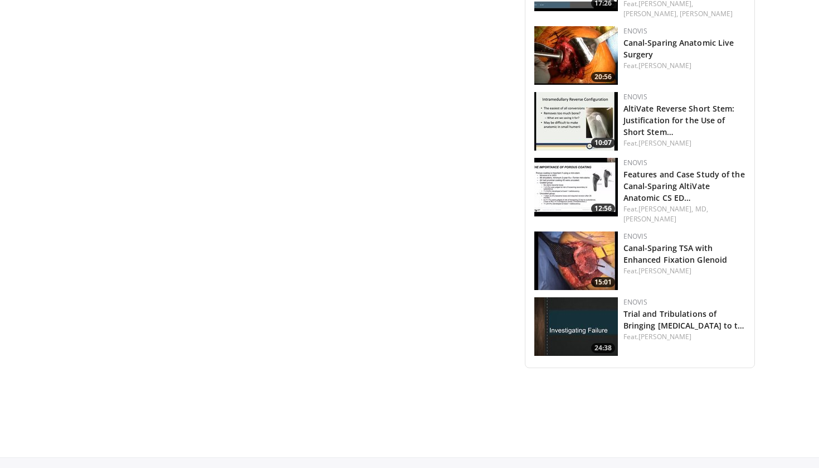
scroll to position [1627, 0]
